Goal: Find specific page/section: Find specific page/section

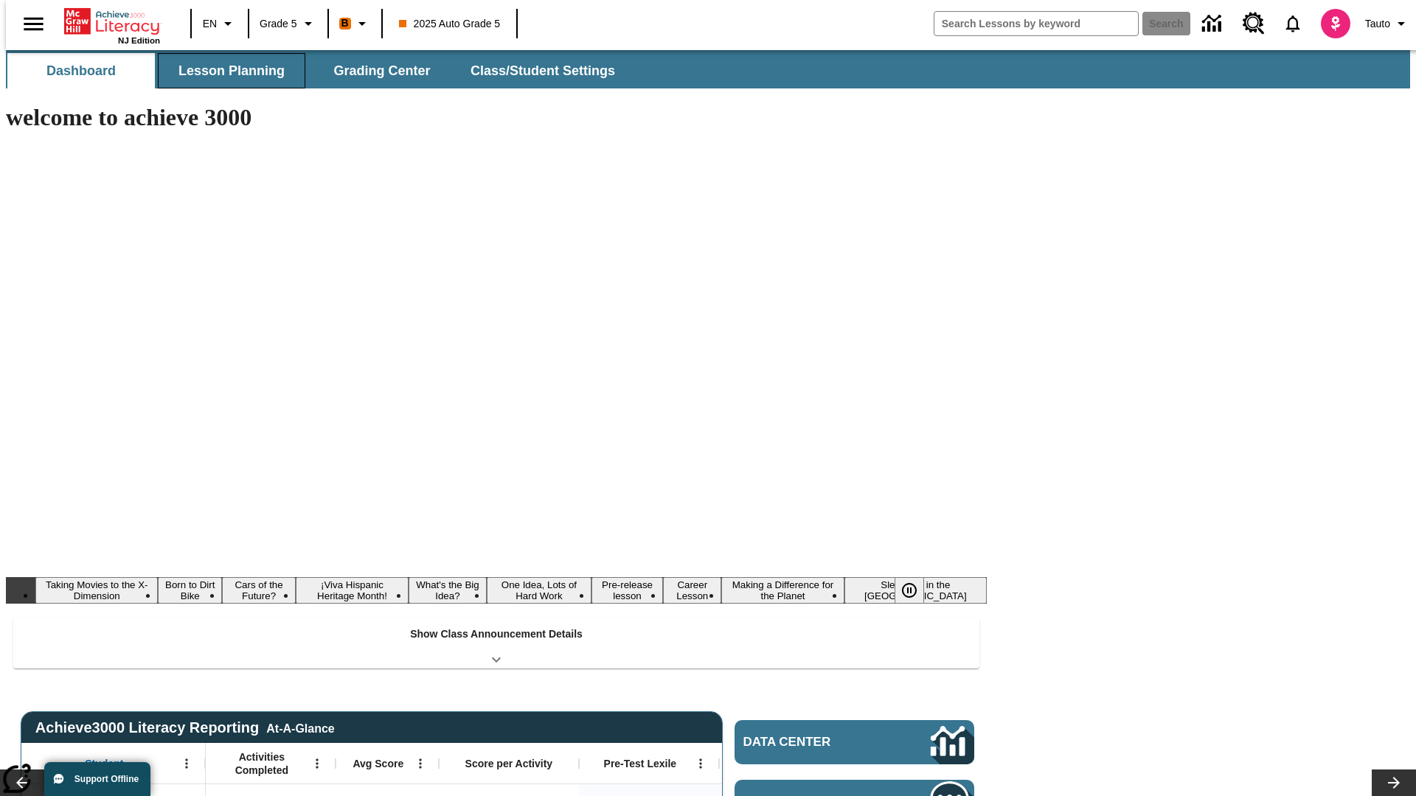
click at [226, 71] on button "Lesson Planning" at bounding box center [231, 70] width 147 height 35
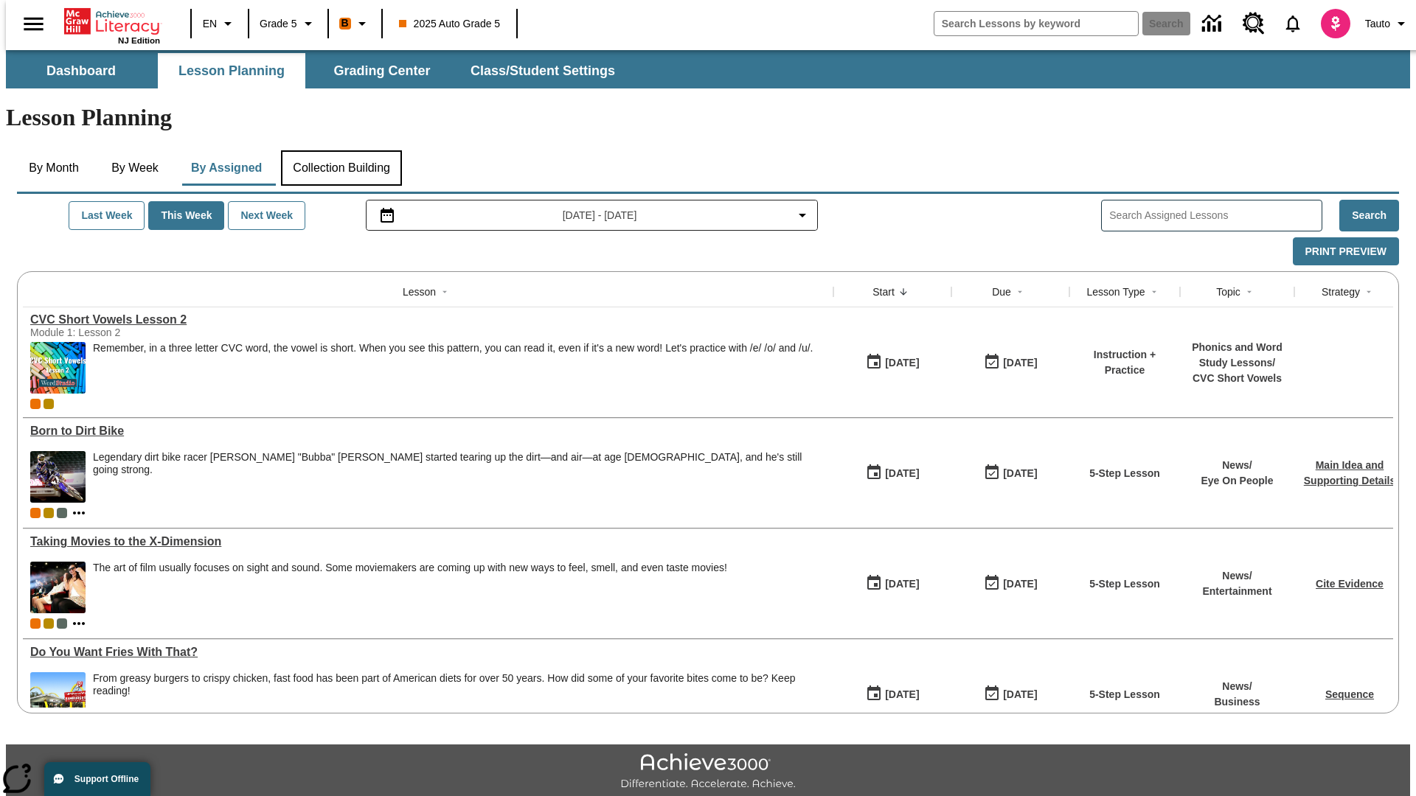
click at [341, 150] on button "Collection Building" at bounding box center [341, 167] width 121 height 35
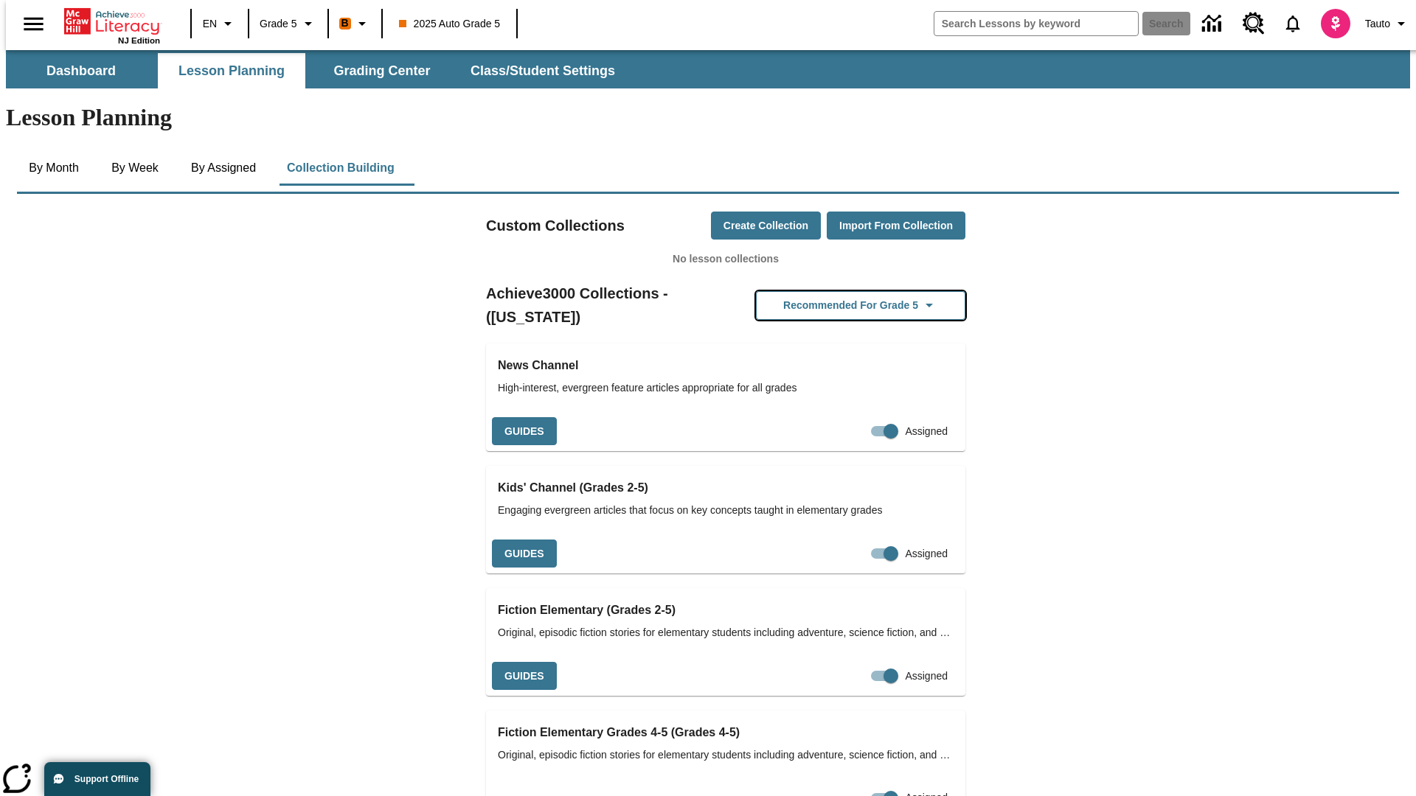
click at [837, 291] on button "Recommended for Grade 5" at bounding box center [860, 305] width 209 height 29
click at [865, 417] on input "Assigned" at bounding box center [891, 431] width 84 height 28
checkbox input "false"
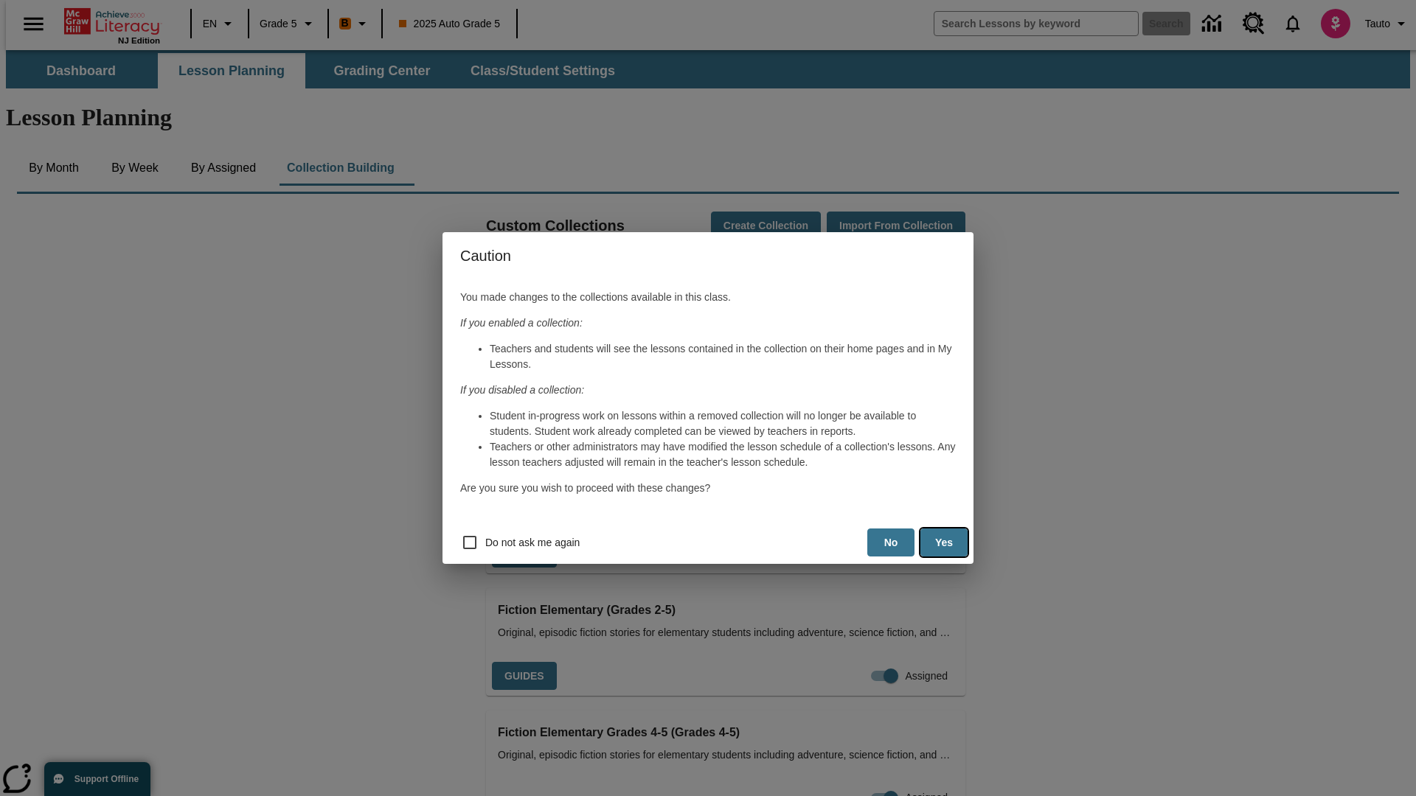
click at [944, 543] on button "Yes" at bounding box center [943, 543] width 47 height 29
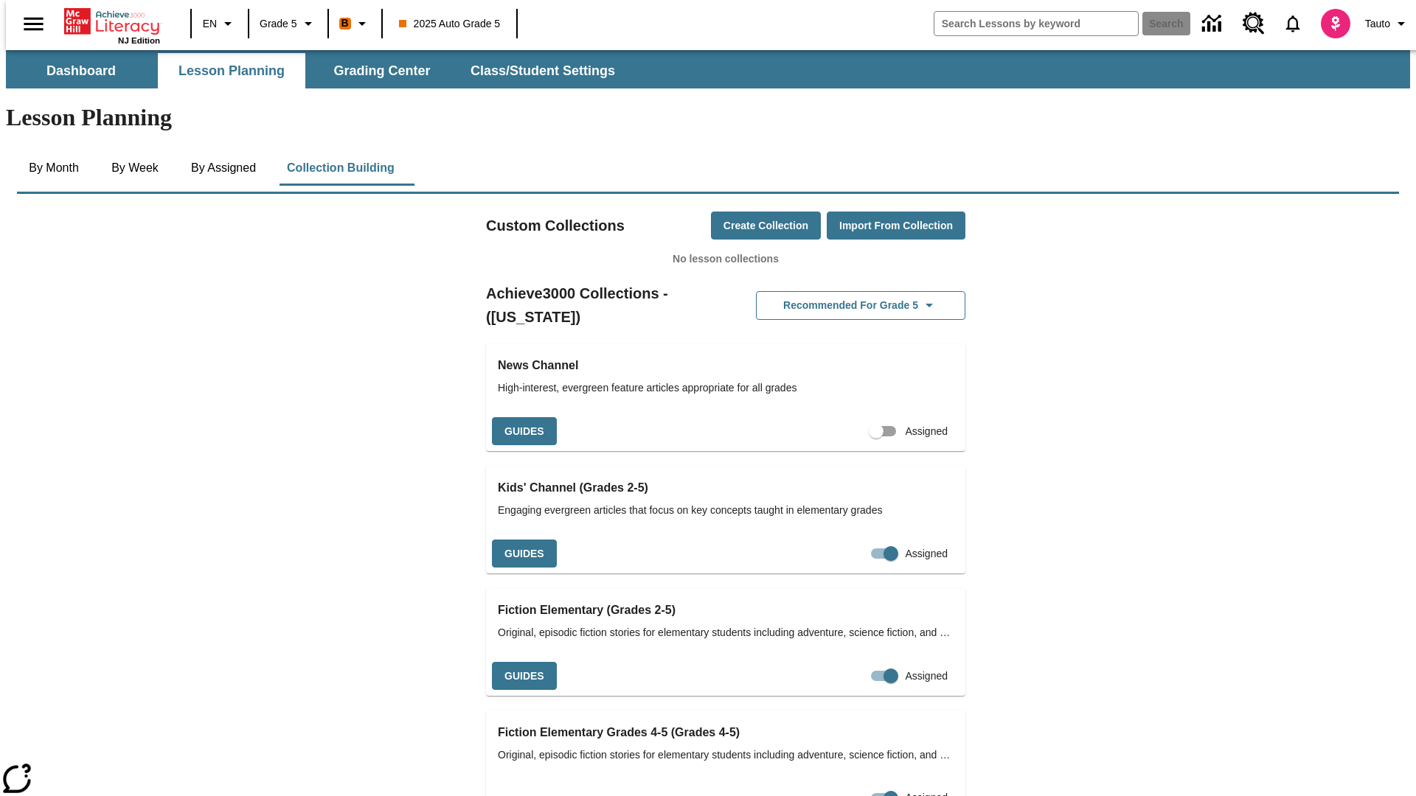
click at [850, 417] on input "Assigned" at bounding box center [876, 431] width 84 height 28
checkbox input "true"
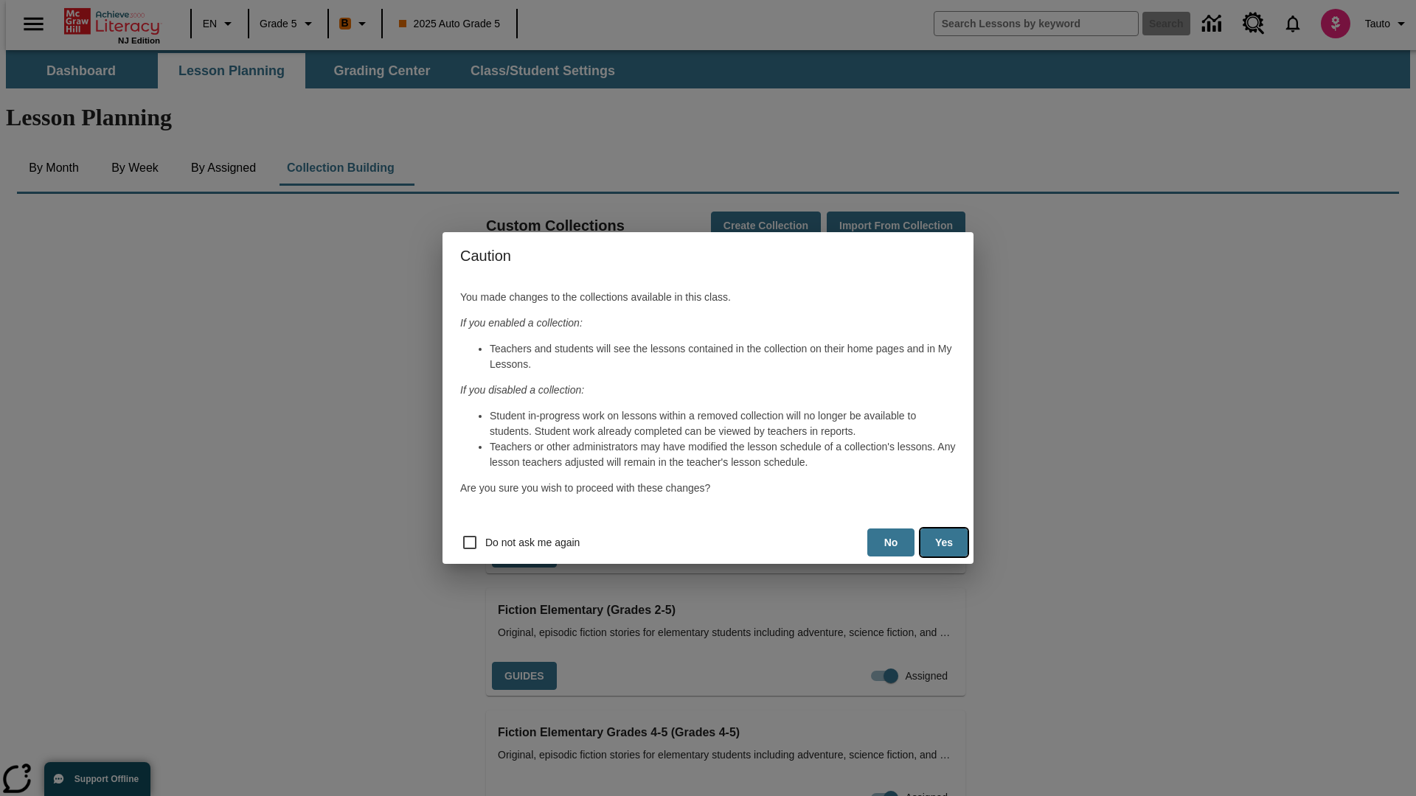
click at [944, 543] on button "Yes" at bounding box center [943, 543] width 47 height 29
